Goal: Task Accomplishment & Management: Check status

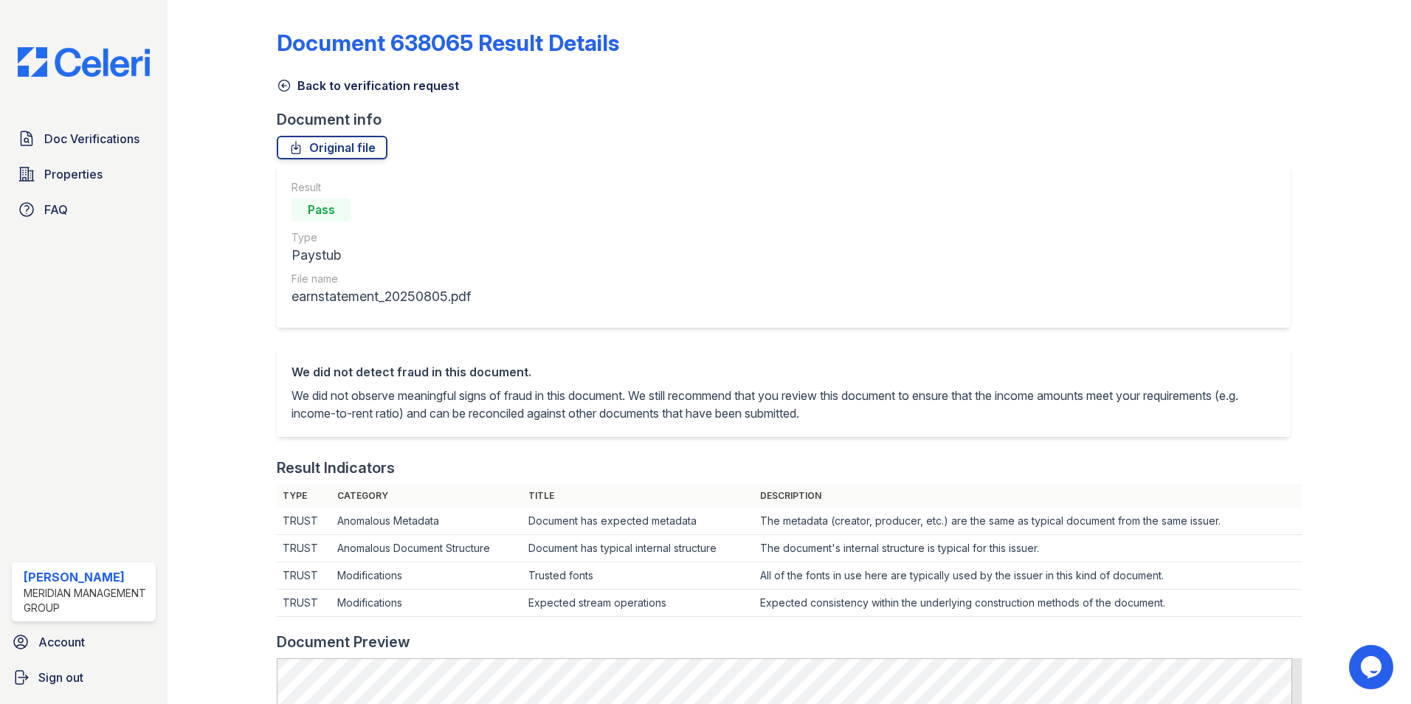
click at [282, 86] on icon at bounding box center [284, 85] width 11 height 11
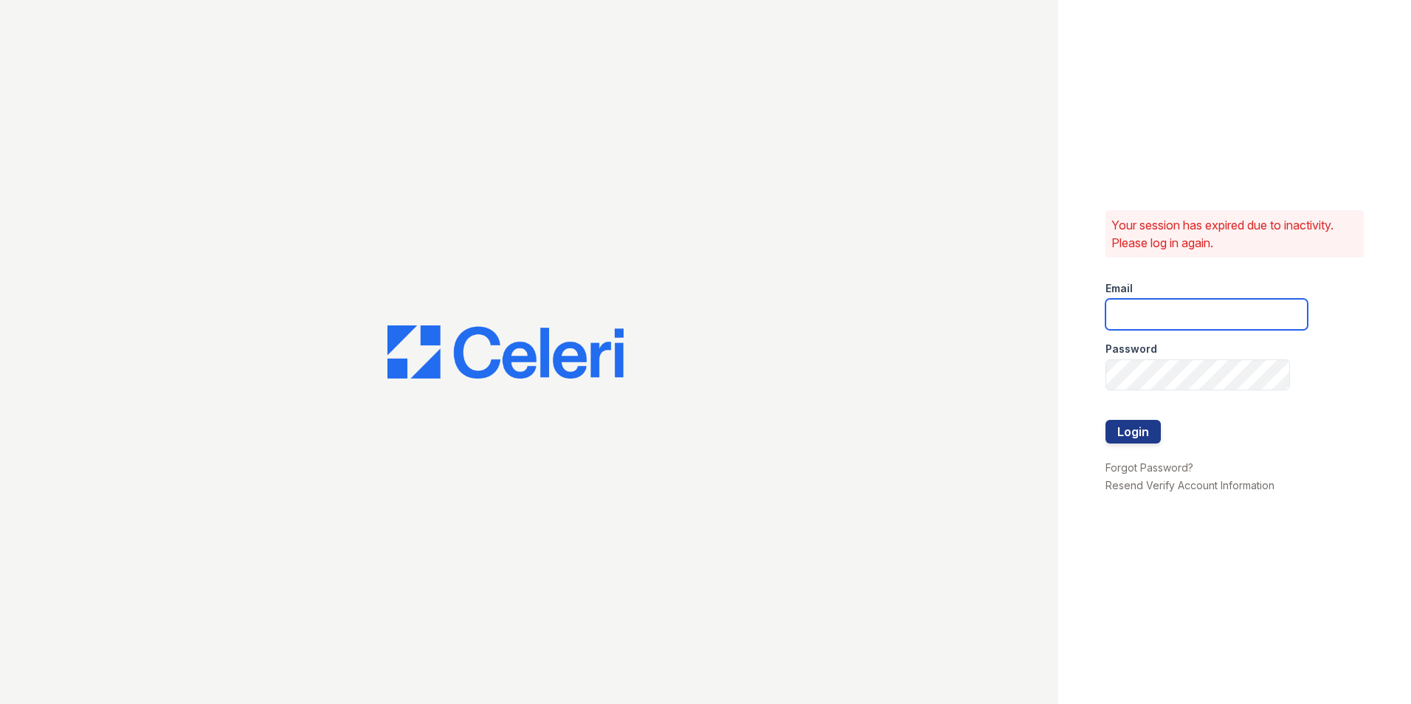
type input "ehudson@mmgmgt.com"
click at [1122, 423] on button "Login" at bounding box center [1132, 432] width 55 height 24
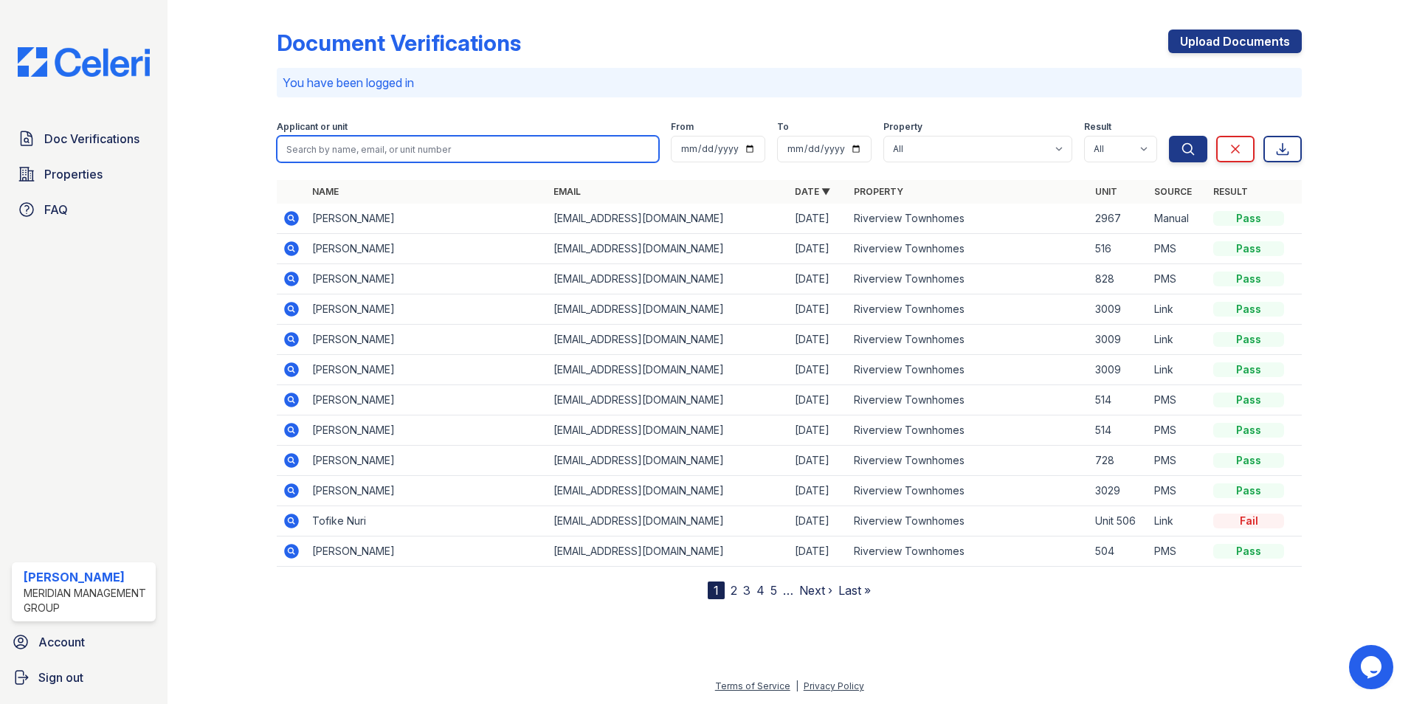
click at [424, 142] on input "search" at bounding box center [468, 149] width 382 height 27
type input "goodman"
click at [1169, 136] on button "Search" at bounding box center [1188, 149] width 38 height 27
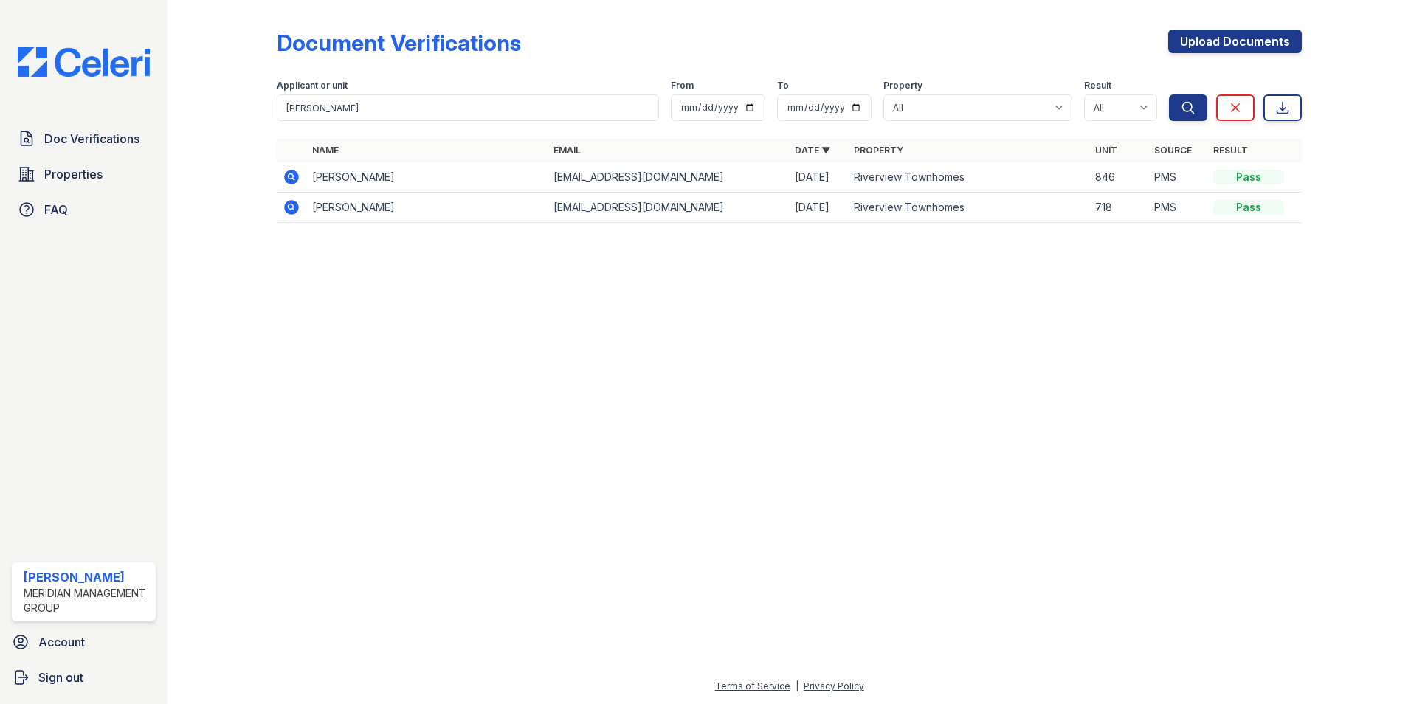
click at [292, 173] on icon at bounding box center [291, 177] width 15 height 15
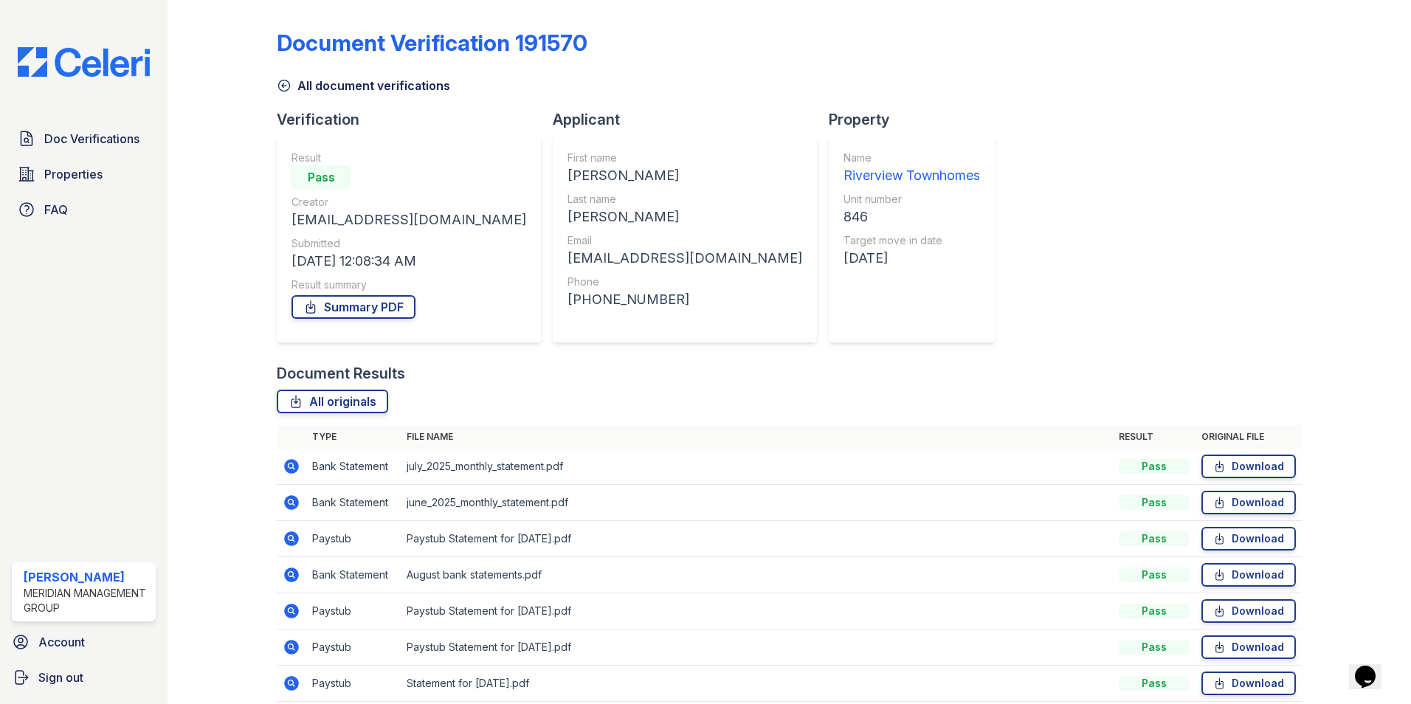
scroll to position [63, 0]
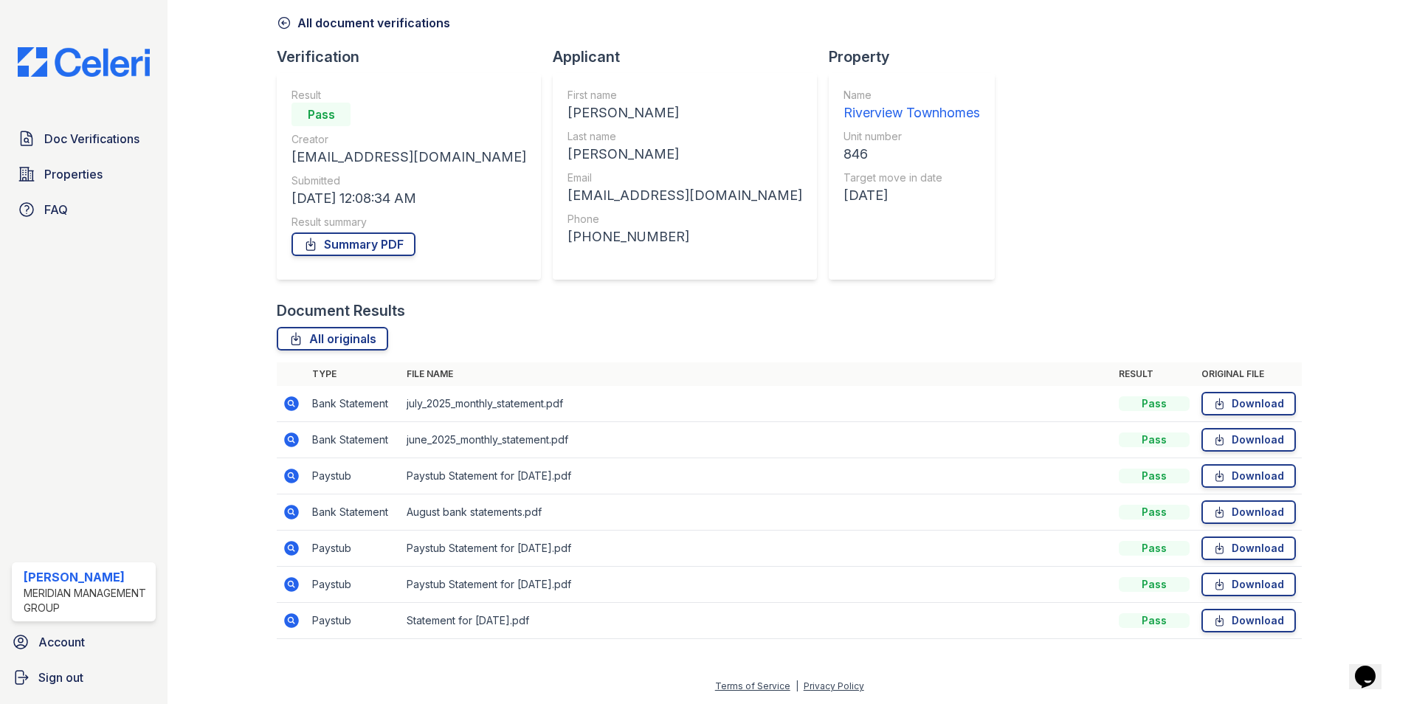
click at [291, 474] on icon at bounding box center [291, 475] width 4 height 4
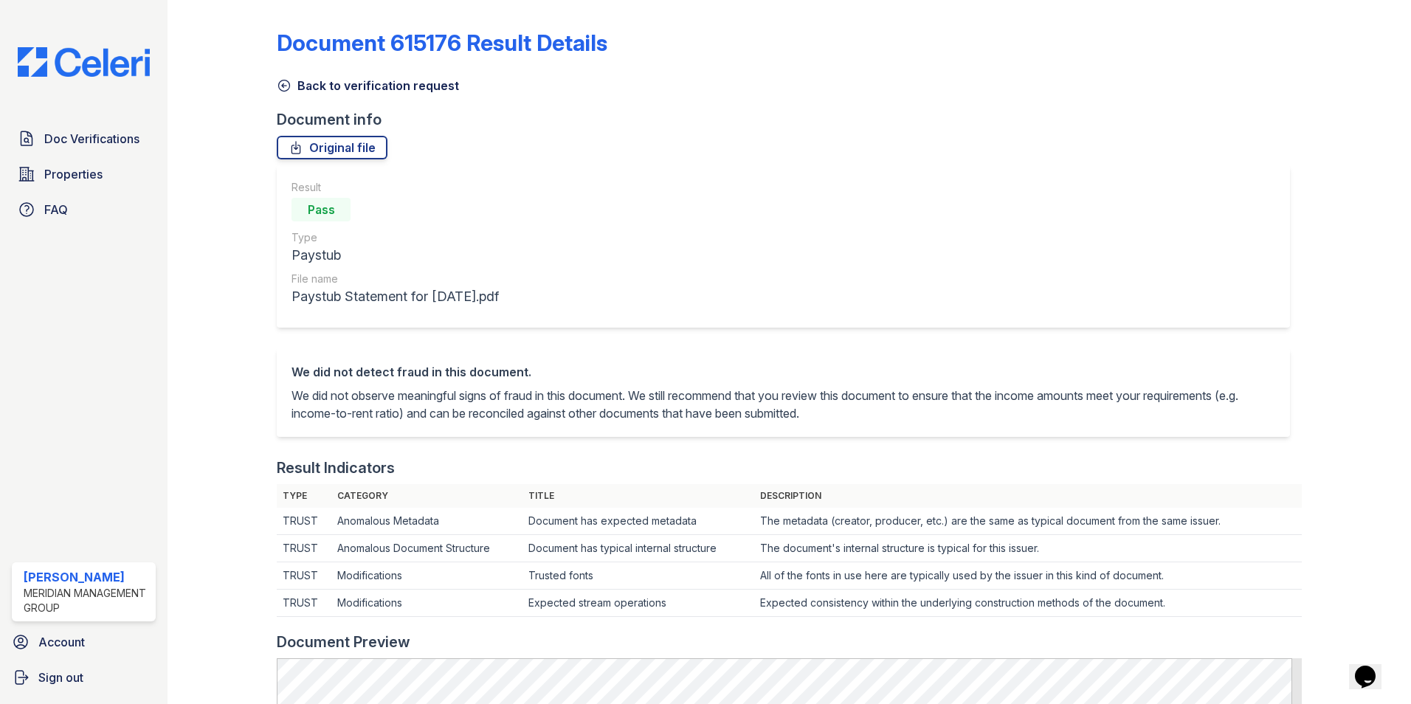
click at [277, 82] on icon at bounding box center [284, 85] width 15 height 15
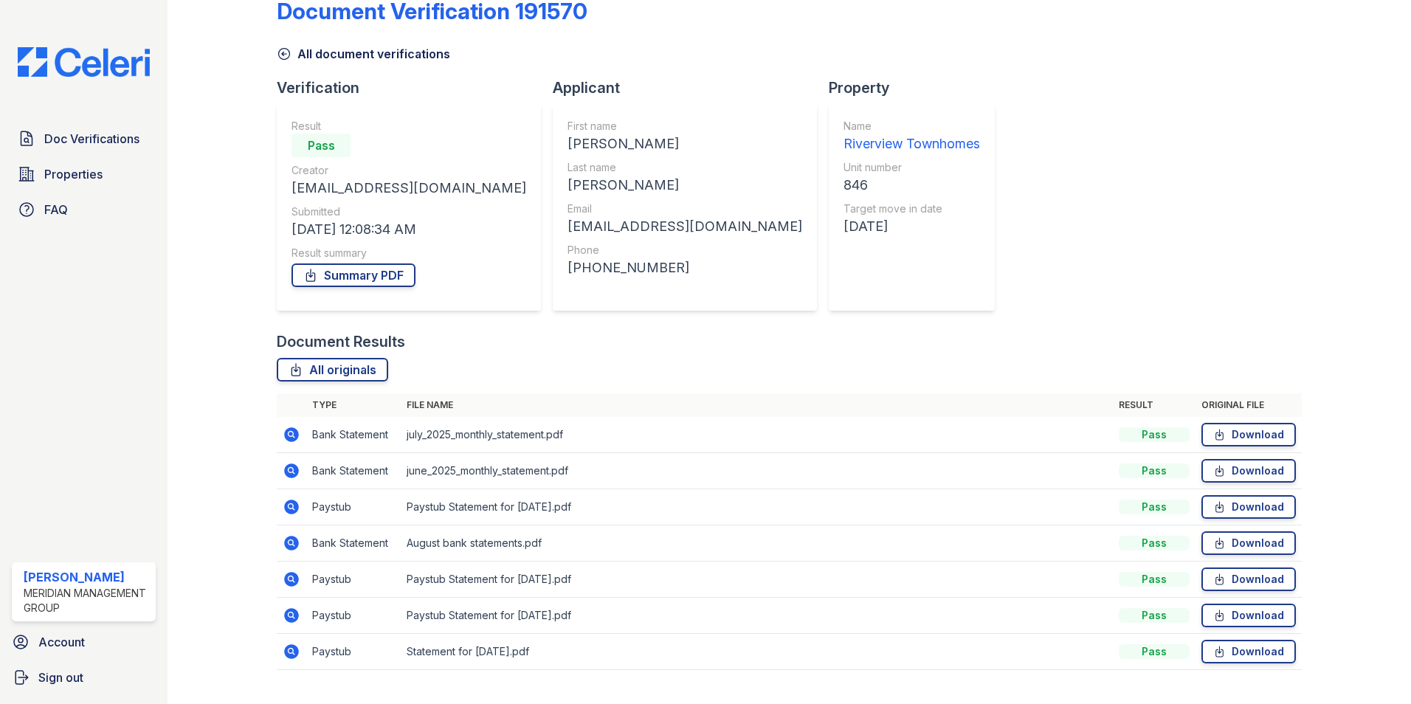
scroll to position [63, 0]
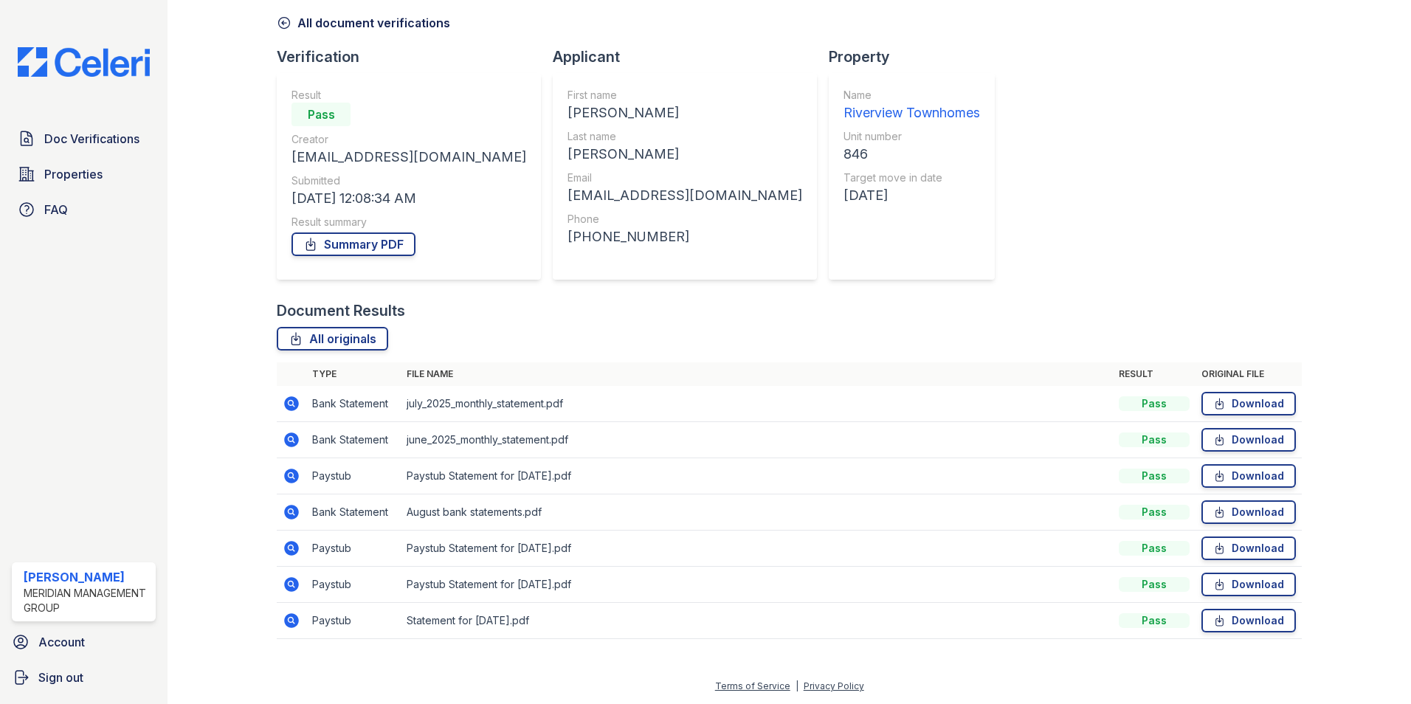
click at [293, 580] on icon at bounding box center [291, 584] width 15 height 15
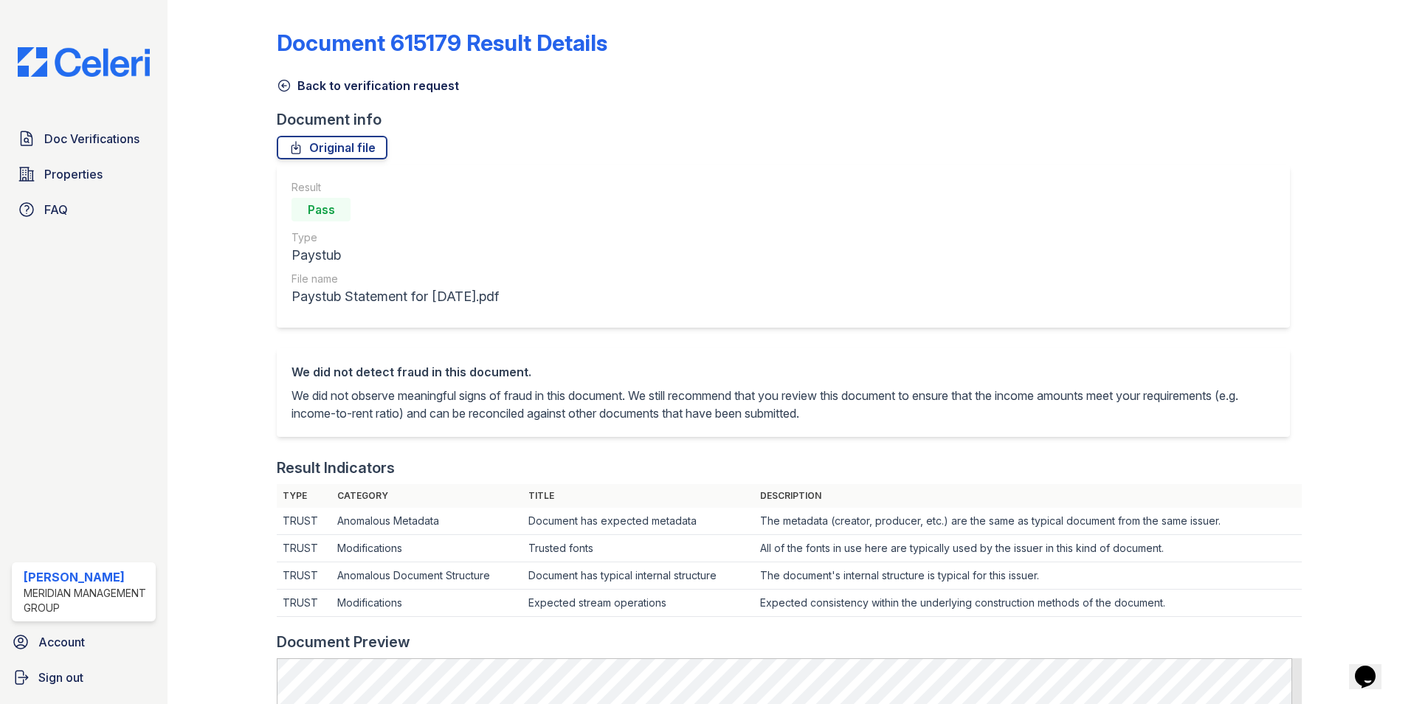
drag, startPoint x: 282, startPoint y: 84, endPoint x: 282, endPoint y: 110, distance: 25.8
click at [281, 86] on icon at bounding box center [284, 85] width 15 height 15
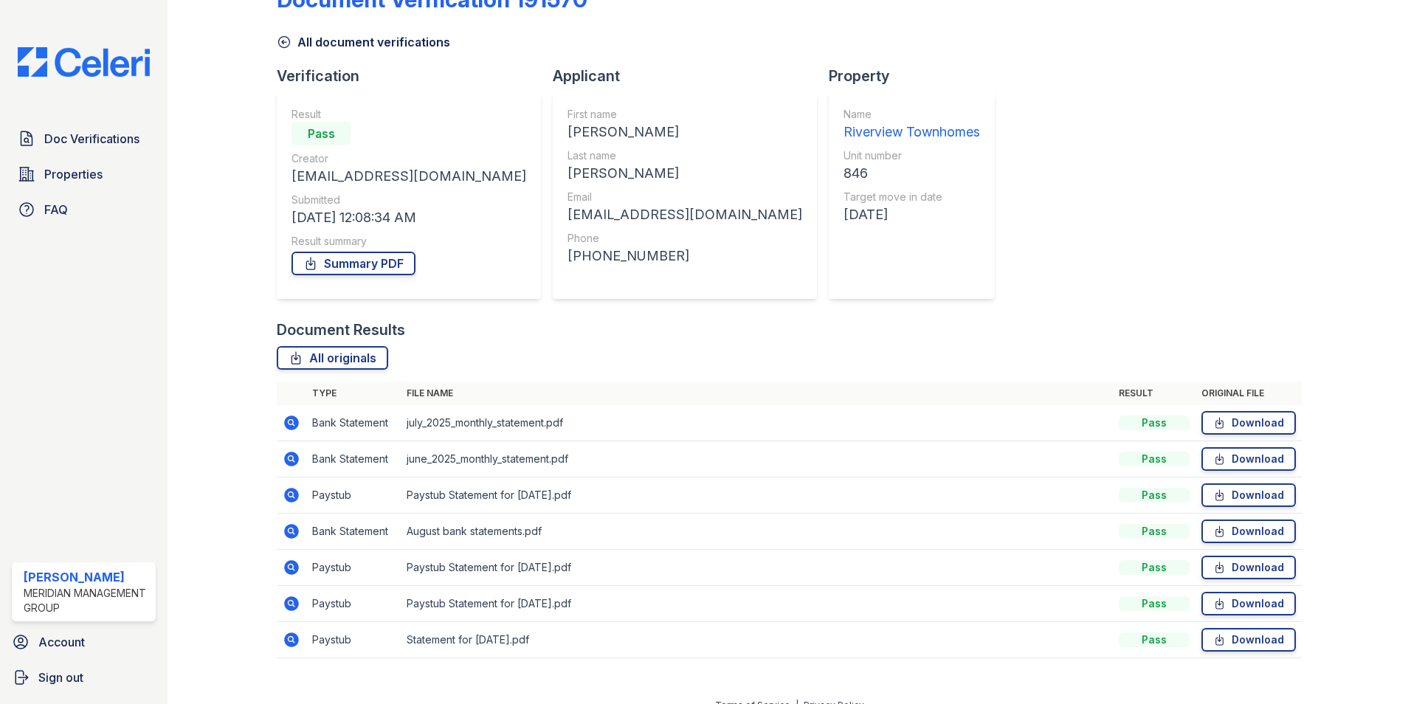
scroll to position [63, 0]
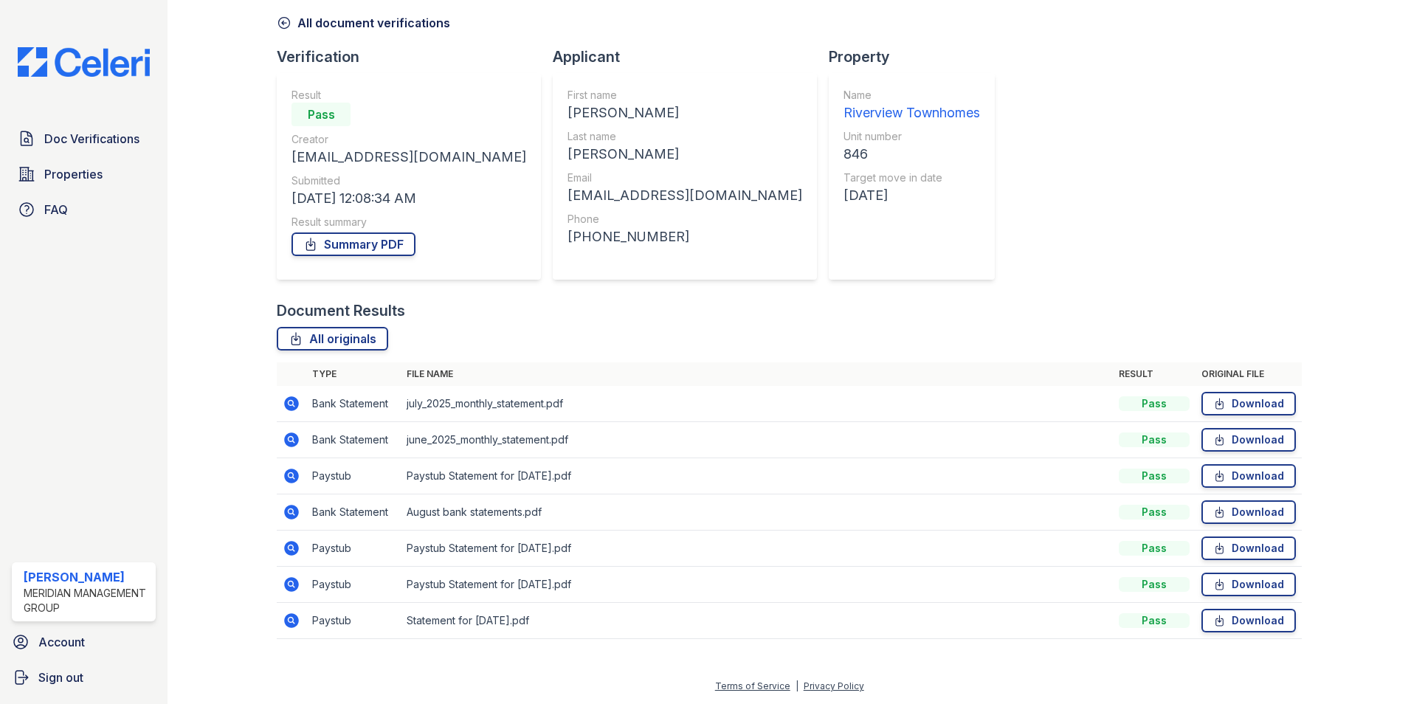
click at [297, 545] on icon at bounding box center [291, 548] width 15 height 15
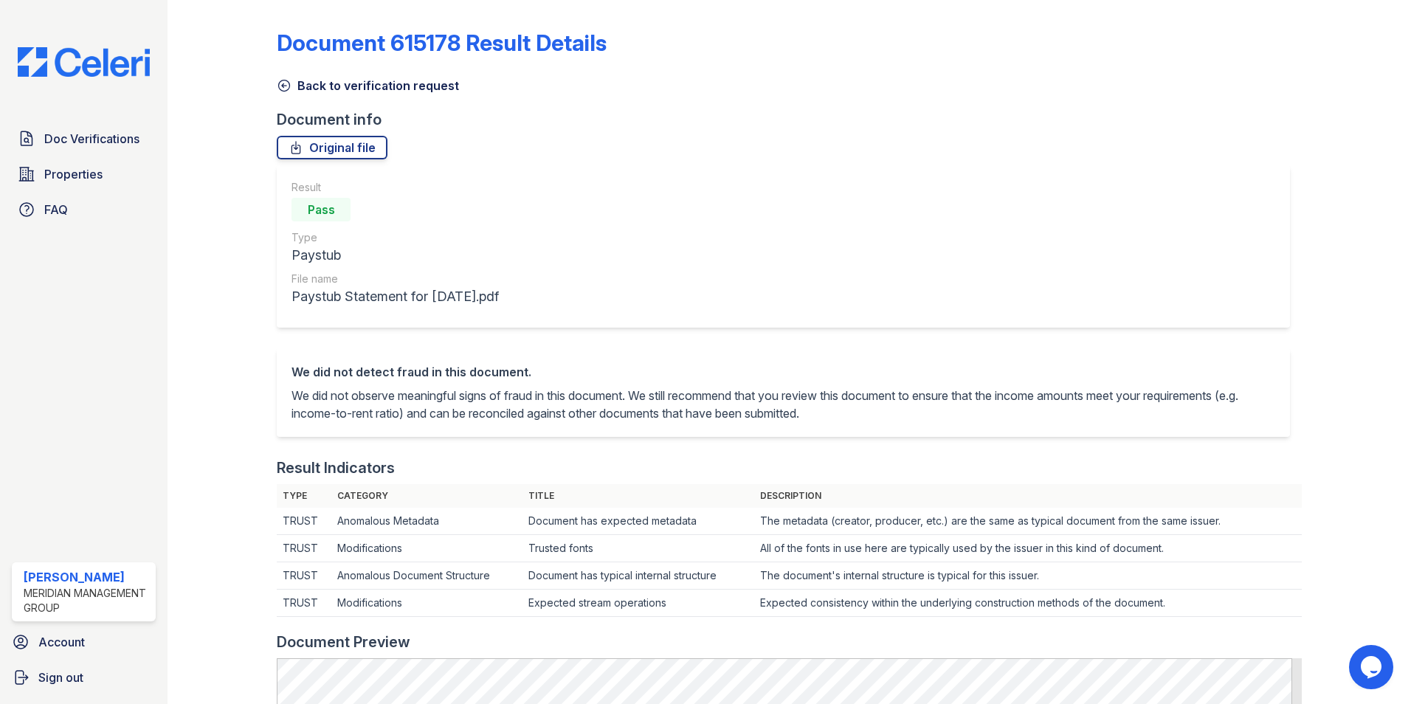
click at [286, 84] on icon at bounding box center [284, 85] width 15 height 15
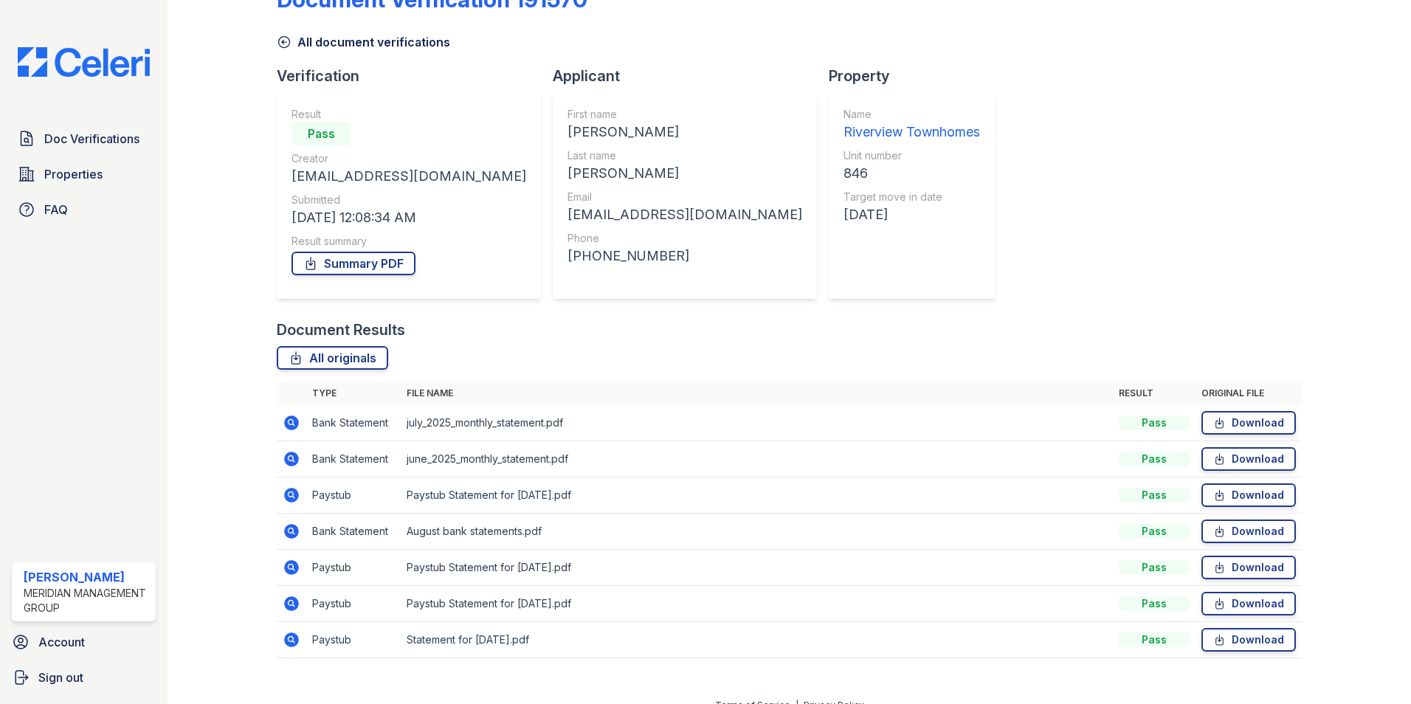
scroll to position [63, 0]
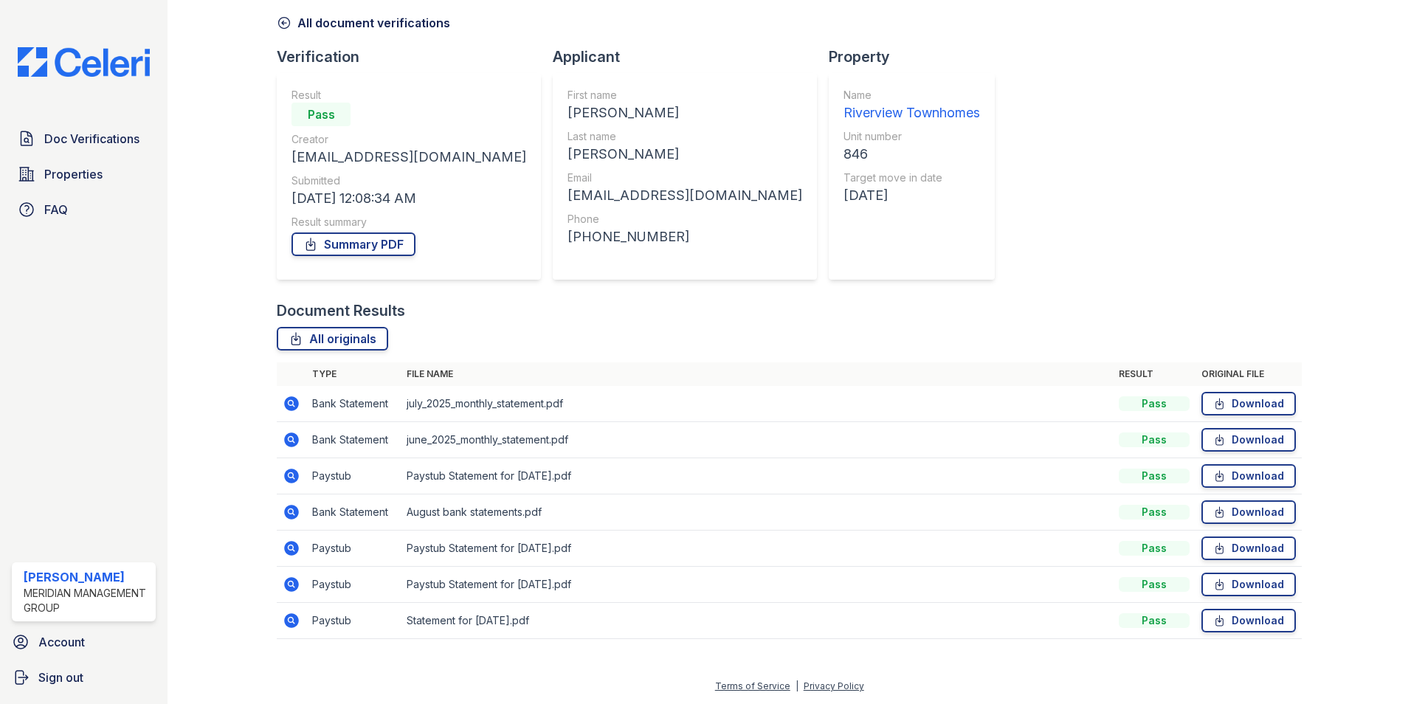
click at [293, 621] on icon at bounding box center [291, 620] width 15 height 15
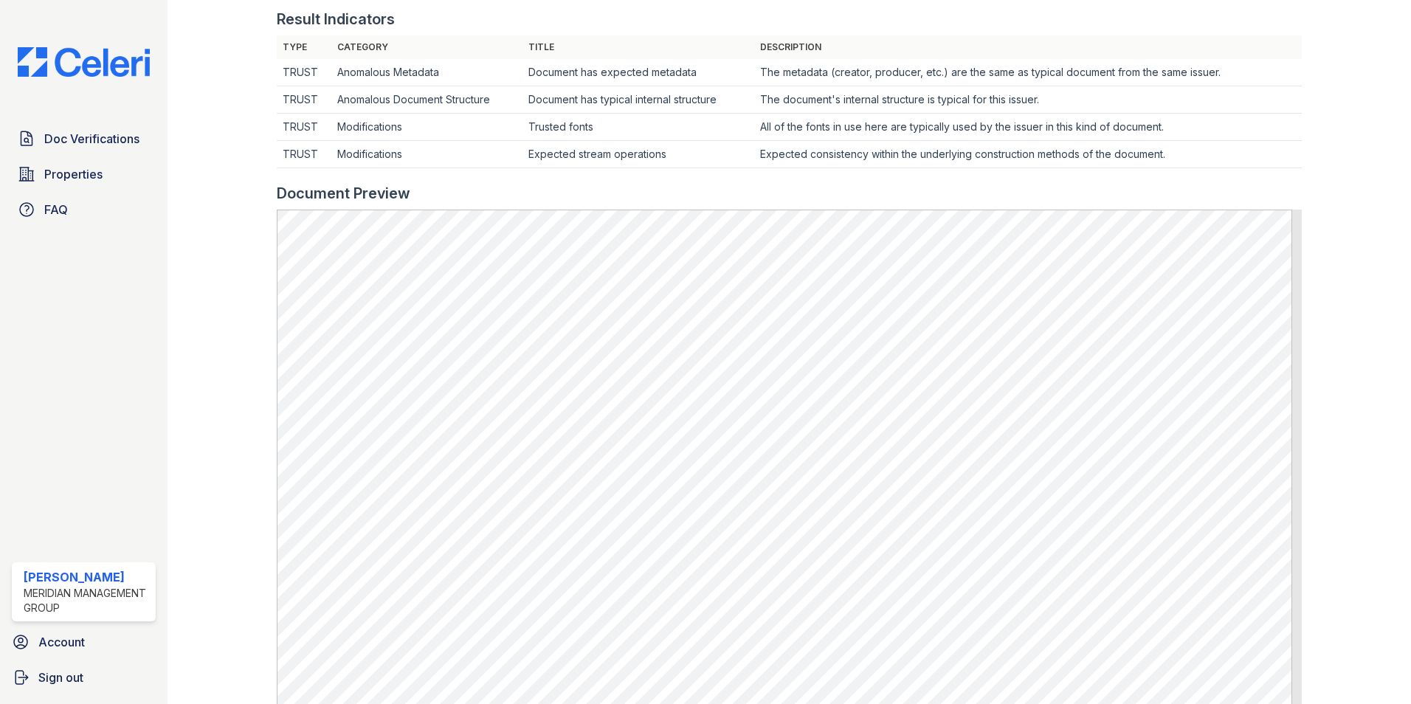
scroll to position [517, 0]
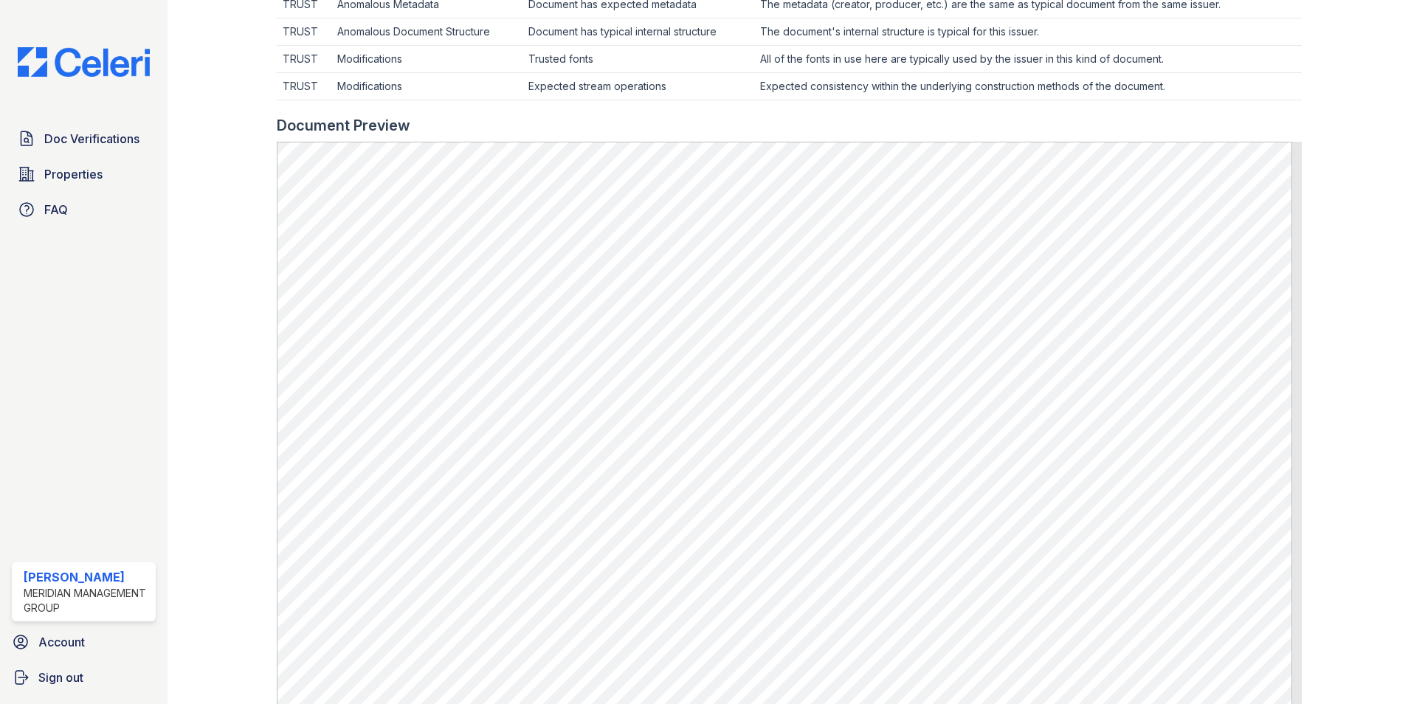
drag, startPoint x: 597, startPoint y: 494, endPoint x: 1392, endPoint y: 144, distance: 869.3
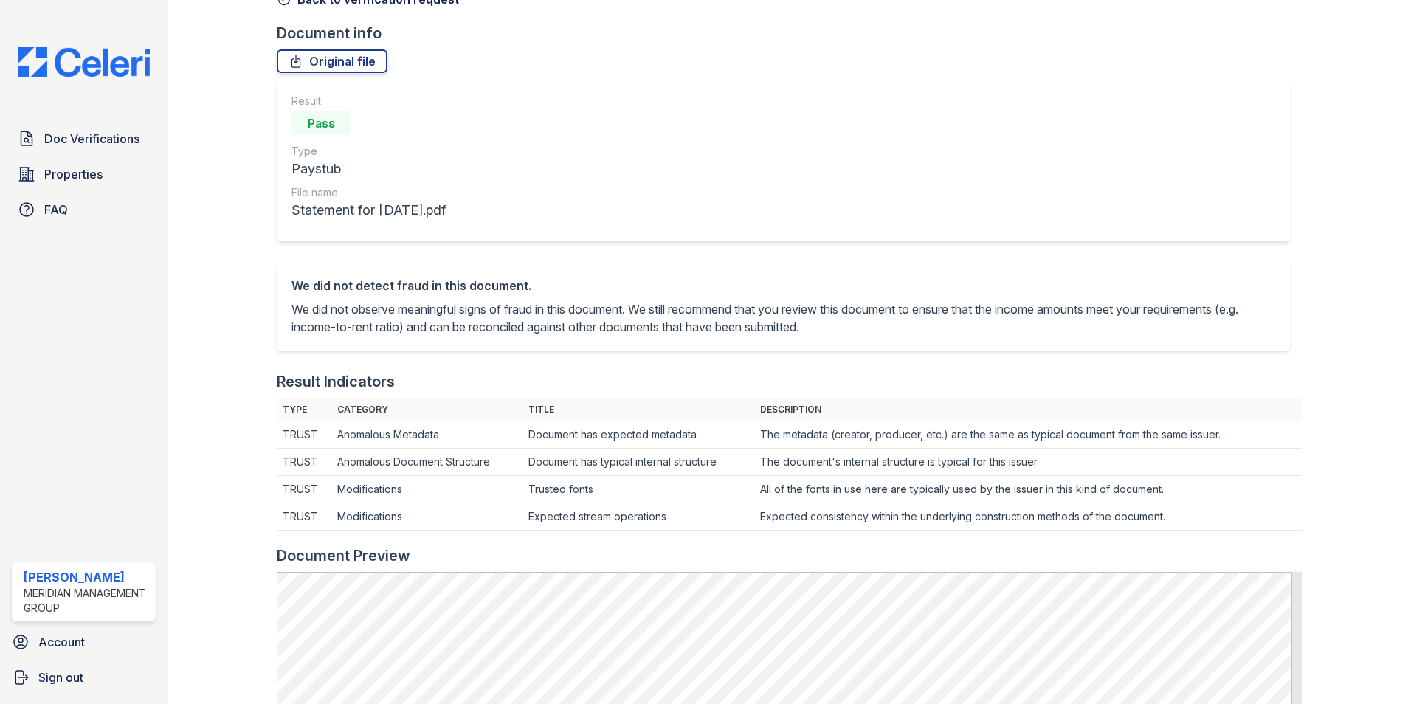
scroll to position [0, 0]
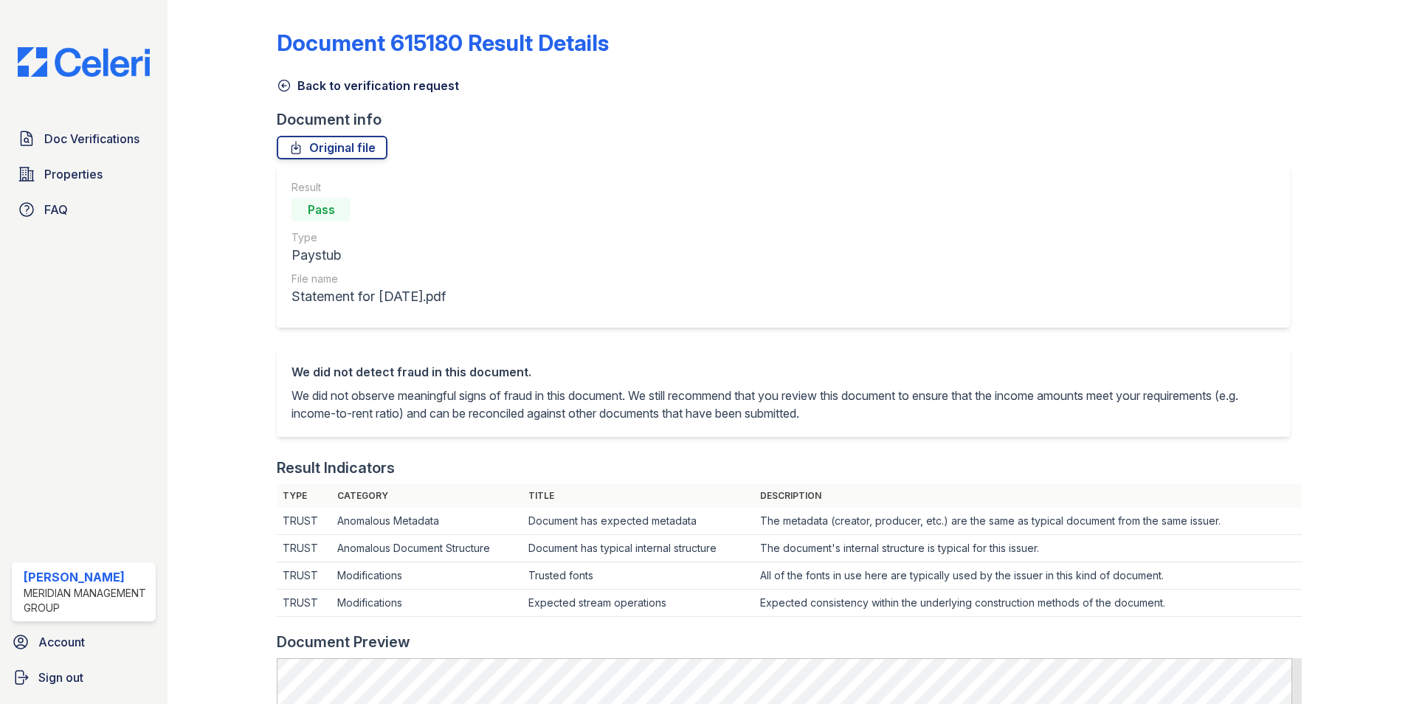
drag, startPoint x: 287, startPoint y: 82, endPoint x: 293, endPoint y: 87, distance: 7.8
click at [287, 82] on icon at bounding box center [284, 85] width 11 height 11
